Goal: Task Accomplishment & Management: Manage account settings

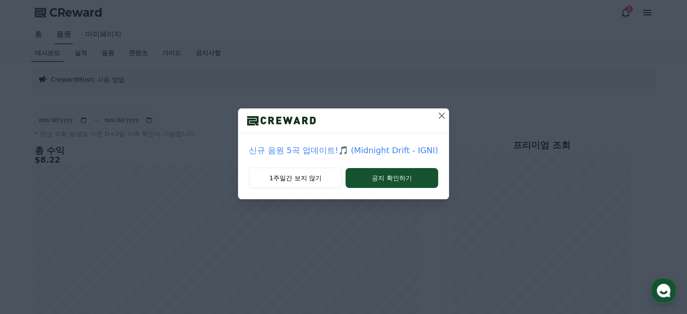
click at [445, 113] on icon at bounding box center [441, 115] width 11 height 11
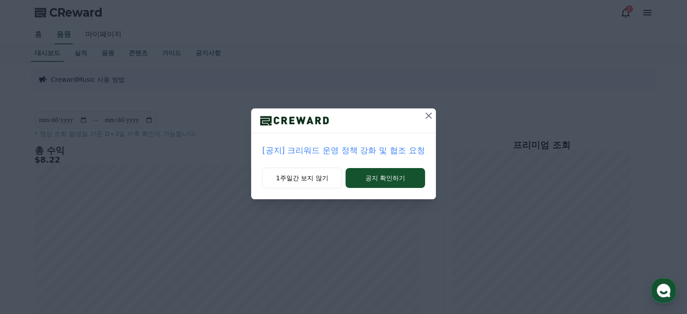
click at [431, 114] on icon at bounding box center [428, 115] width 11 height 11
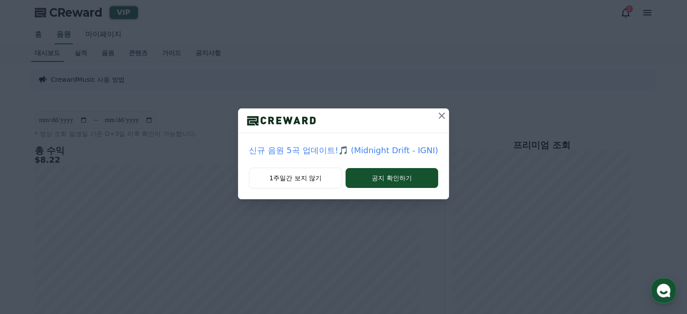
click at [440, 118] on icon at bounding box center [441, 115] width 11 height 11
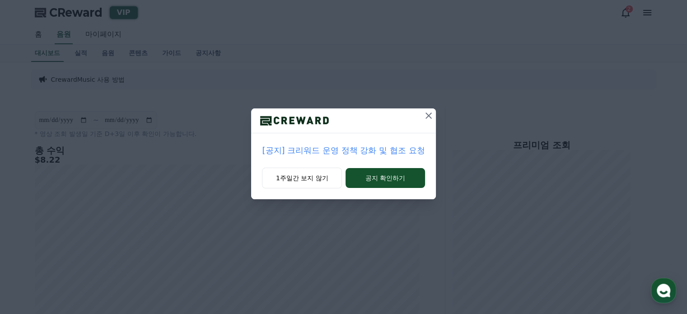
drag, startPoint x: 440, startPoint y: 118, endPoint x: 427, endPoint y: 112, distance: 14.8
click at [427, 112] on div "[공지] 크리워드 운영 정책 강화 및 협조 요청 1주일간 보지 않기 공지 확인하기" at bounding box center [343, 107] width 687 height 214
click at [427, 112] on icon at bounding box center [428, 115] width 11 height 11
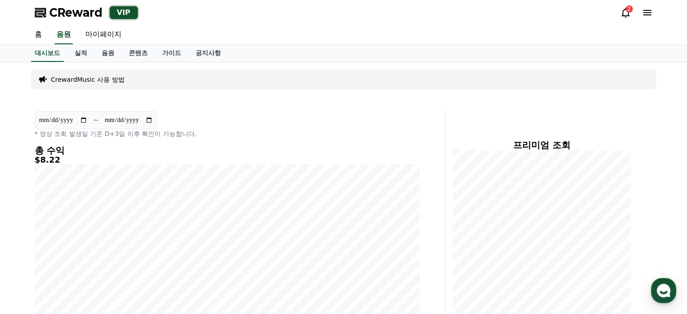
click at [620, 14] on icon at bounding box center [625, 12] width 11 height 11
click at [112, 56] on link "음원" at bounding box center [107, 53] width 27 height 17
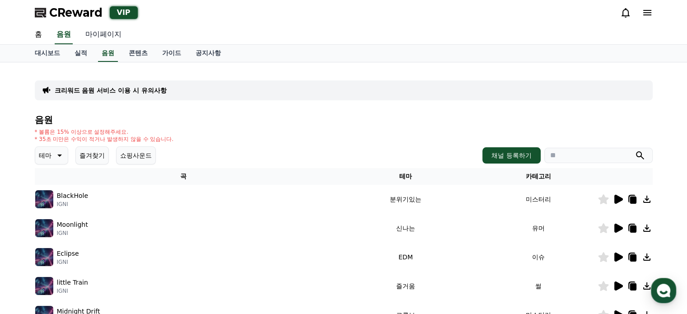
click at [103, 32] on link "마이페이지" at bounding box center [103, 34] width 51 height 19
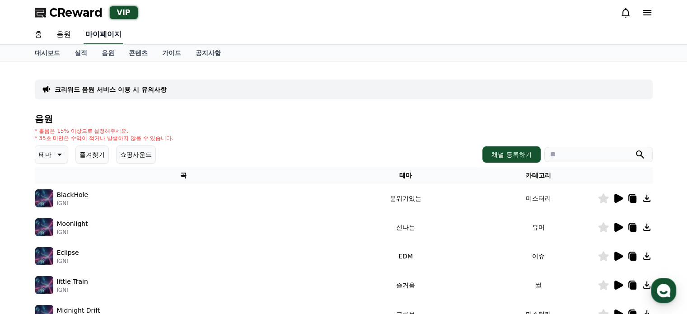
select select "**********"
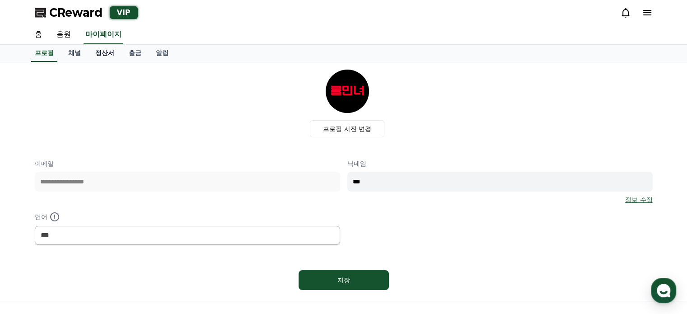
click at [112, 53] on link "정산서" at bounding box center [104, 53] width 33 height 17
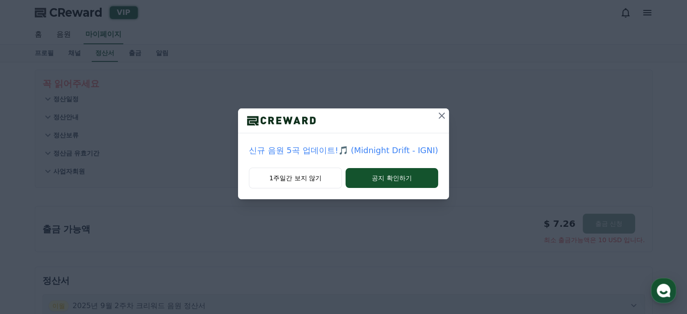
click at [438, 113] on icon at bounding box center [441, 115] width 11 height 11
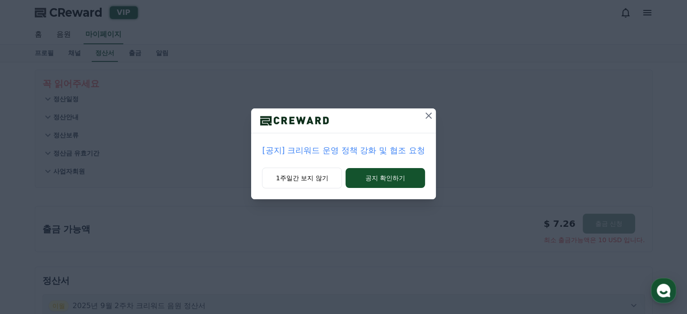
click at [430, 113] on icon at bounding box center [428, 115] width 6 height 6
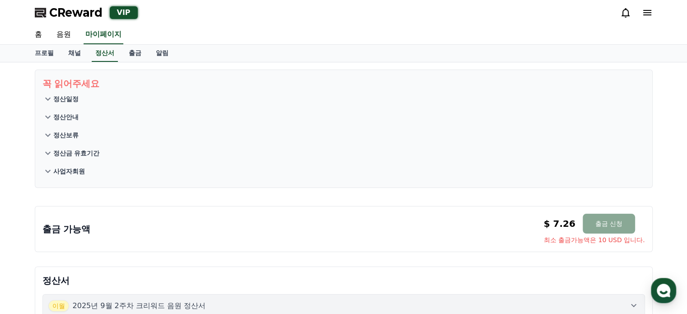
click at [623, 18] on icon at bounding box center [625, 12] width 11 height 11
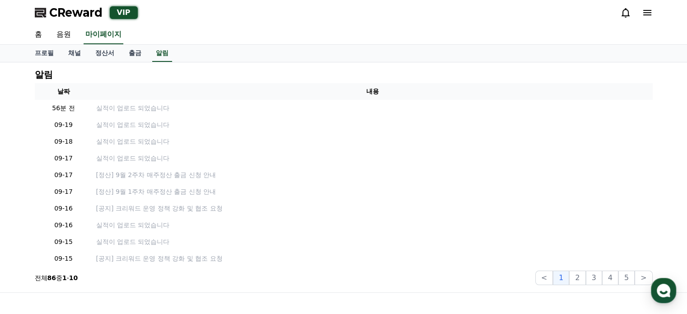
click at [623, 18] on icon at bounding box center [625, 12] width 11 height 11
click at [81, 55] on link "채널" at bounding box center [74, 53] width 27 height 17
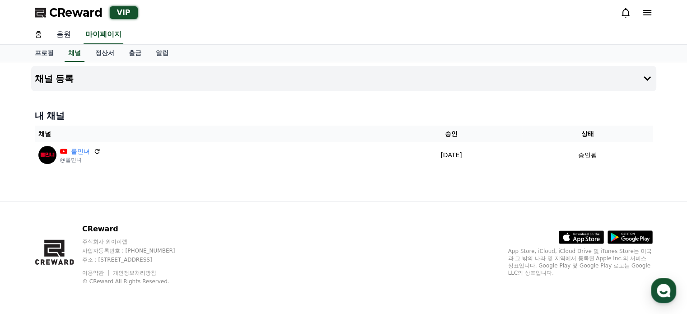
click at [72, 40] on link "음원" at bounding box center [63, 34] width 29 height 19
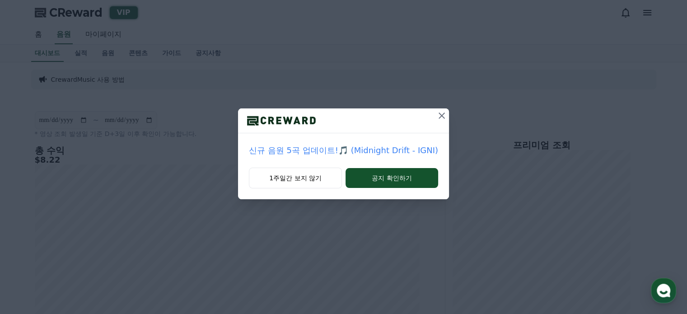
click at [436, 115] on icon at bounding box center [441, 115] width 11 height 11
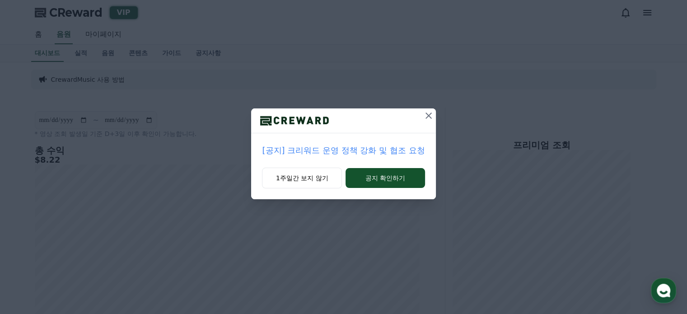
click at [424, 114] on icon at bounding box center [428, 115] width 11 height 11
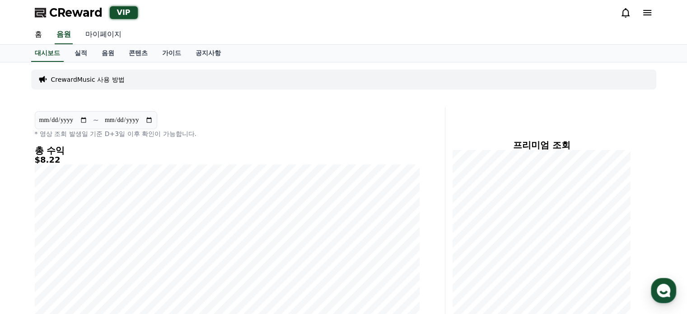
click at [101, 37] on link "마이페이지" at bounding box center [103, 34] width 51 height 19
select select "**********"
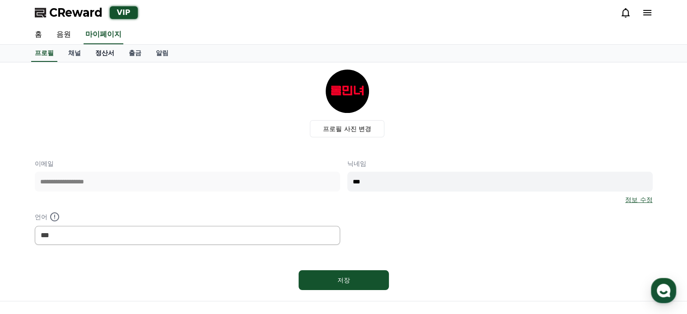
click at [100, 47] on link "정산서" at bounding box center [104, 53] width 33 height 17
